Goal: Information Seeking & Learning: Find specific fact

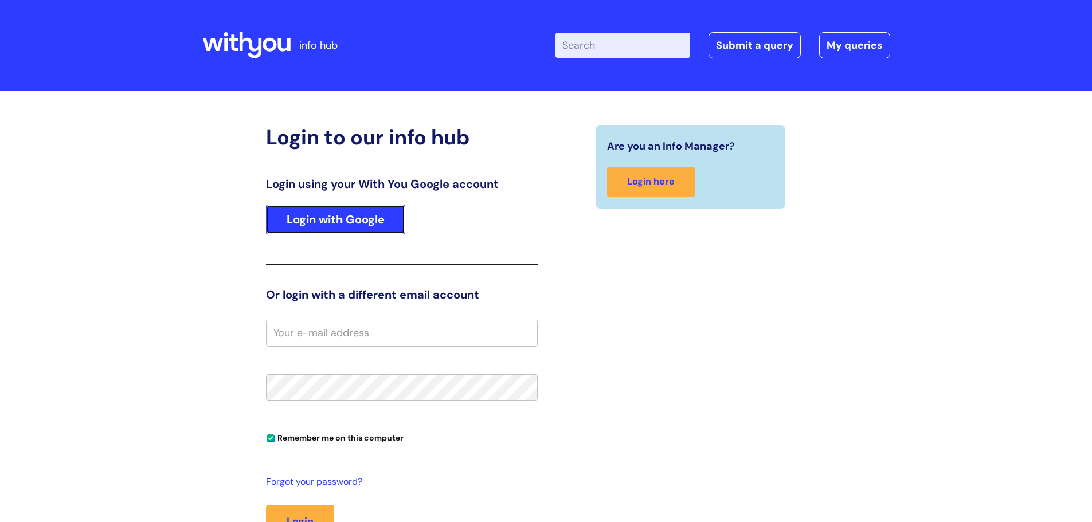
click at [379, 220] on link "Login with Google" at bounding box center [335, 220] width 139 height 30
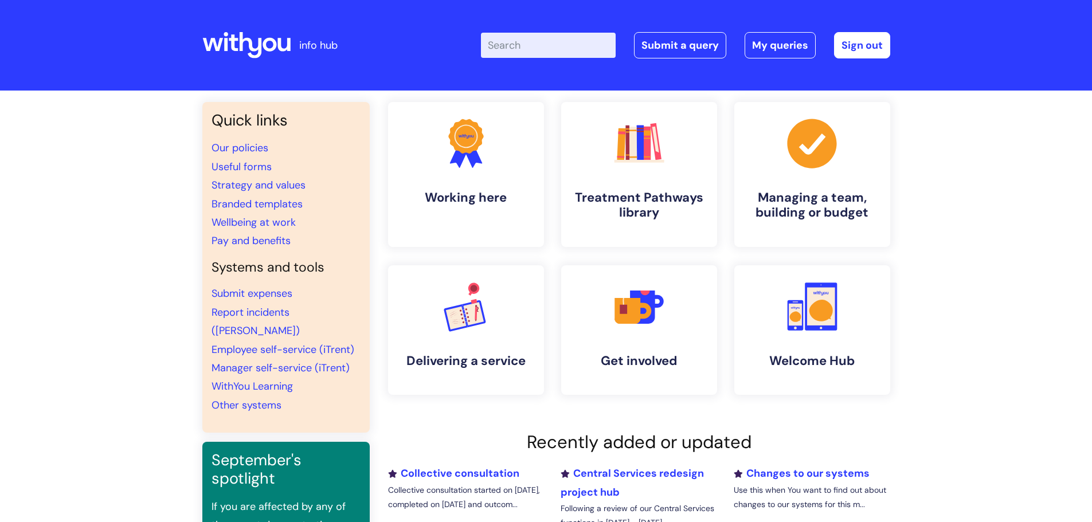
click at [561, 52] on input "Enter your search term here..." at bounding box center [548, 45] width 135 height 25
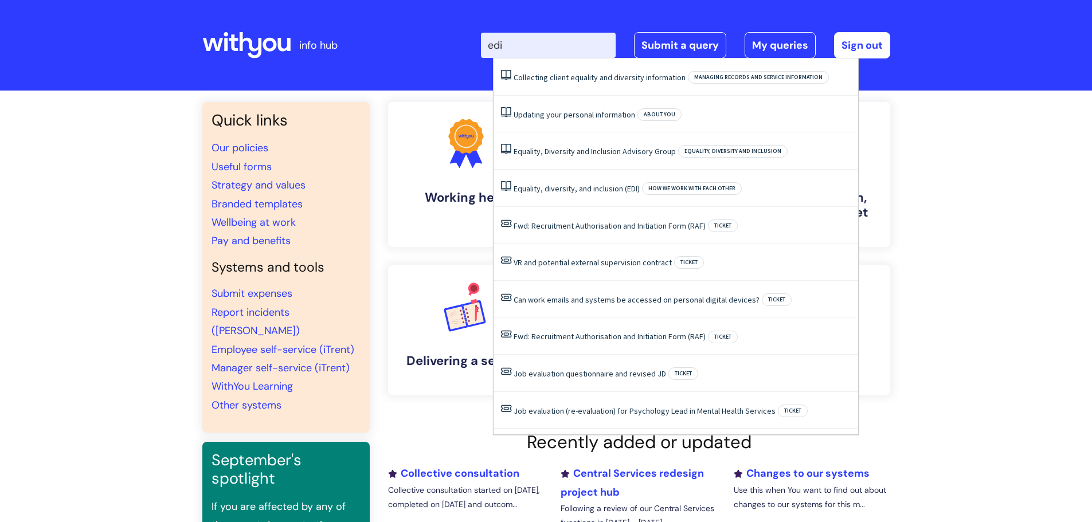
type input "edi"
click button "Search" at bounding box center [0, 0] width 0 height 0
